Goal: Find specific page/section: Find specific page/section

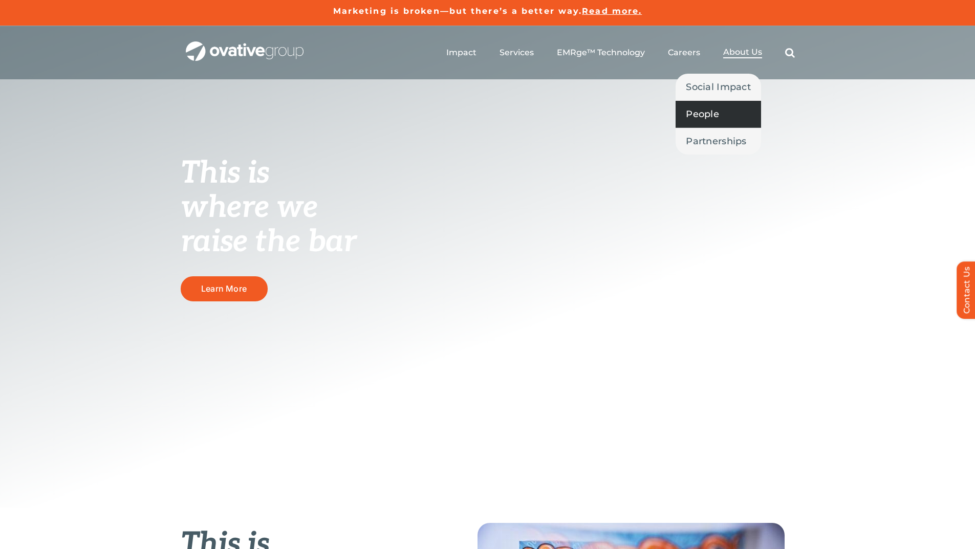
click at [706, 115] on span "People" at bounding box center [702, 114] width 33 height 14
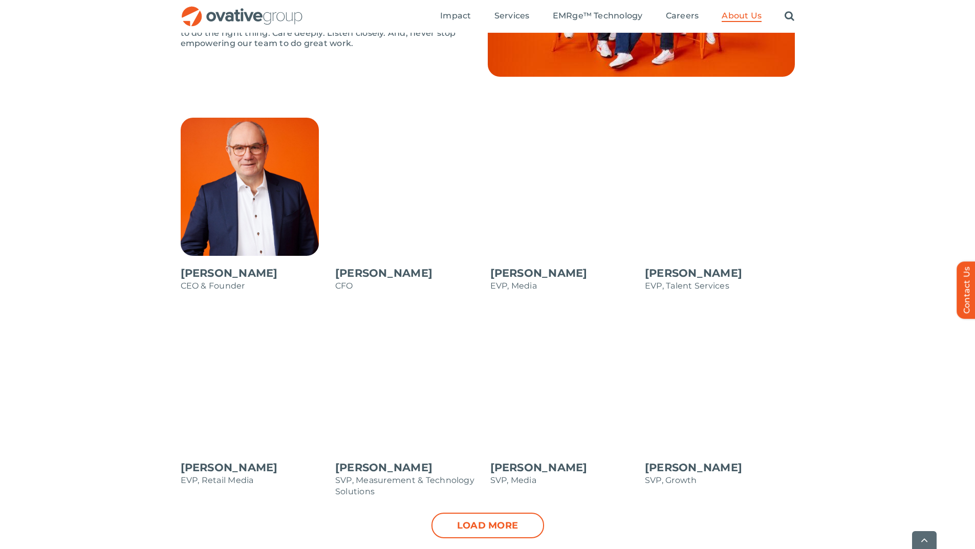
scroll to position [870, 0]
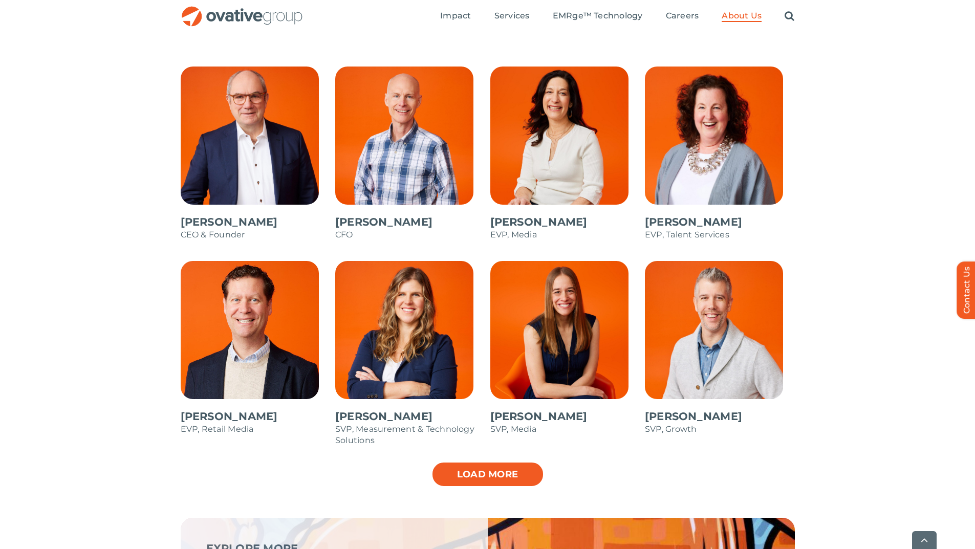
click at [448, 482] on link "Load more" at bounding box center [487, 474] width 113 height 26
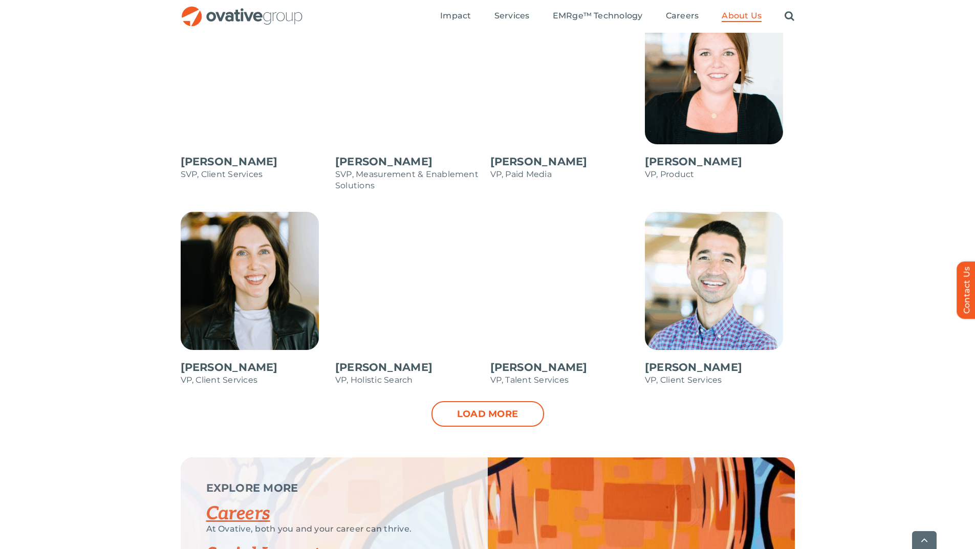
scroll to position [1432, 0]
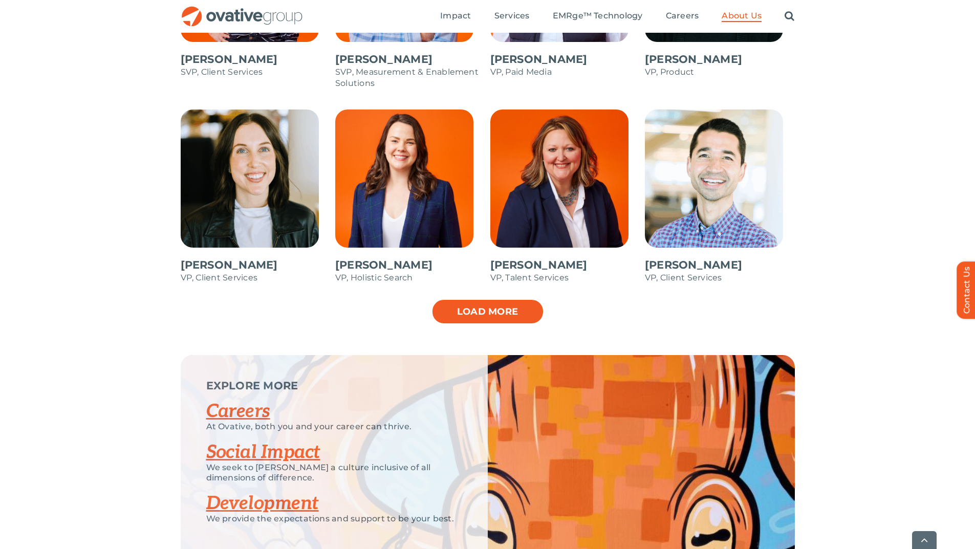
click at [470, 321] on link "Load more" at bounding box center [487, 312] width 113 height 26
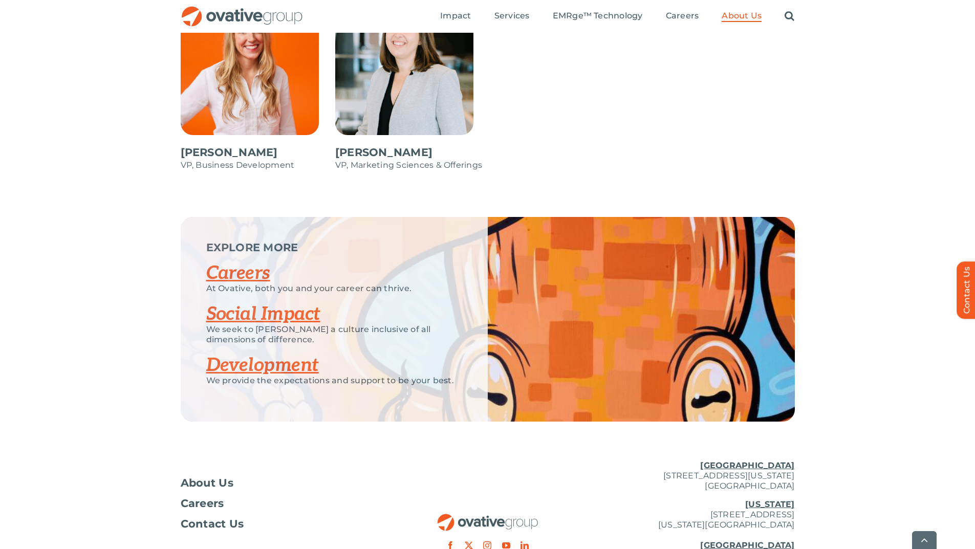
scroll to position [1790, 0]
